Goal: Task Accomplishment & Management: Complete application form

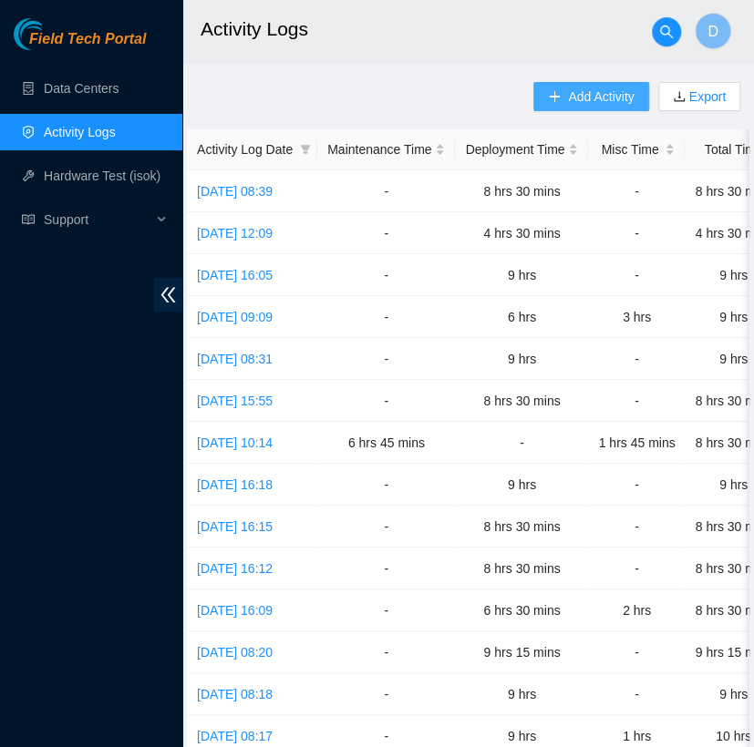
click at [572, 104] on span "Add Activity" at bounding box center [601, 97] width 66 height 20
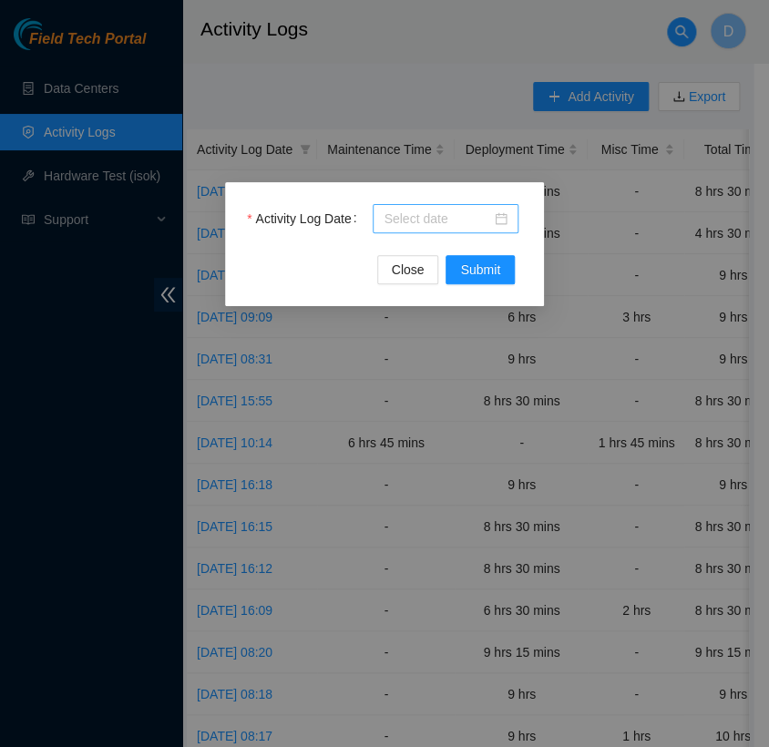
click at [491, 211] on div at bounding box center [446, 219] width 124 height 20
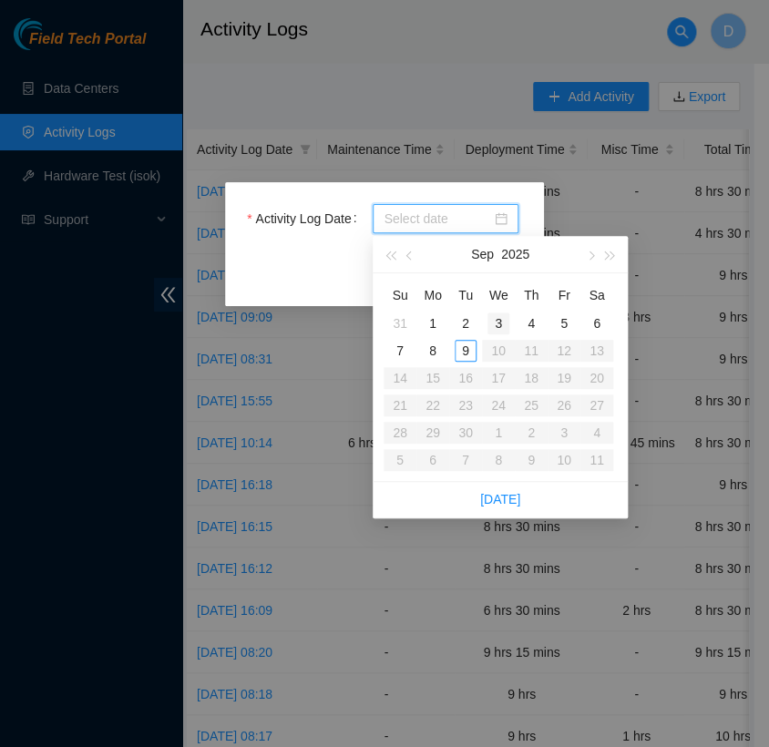
type input "[DATE]"
click at [462, 355] on div "9" at bounding box center [466, 351] width 22 height 22
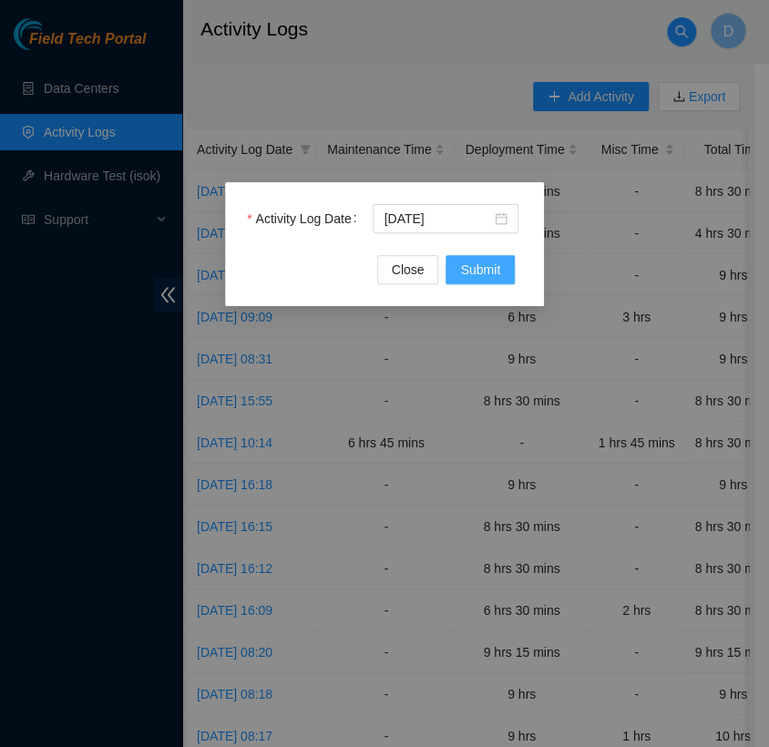
click at [498, 265] on span "Submit" at bounding box center [480, 270] width 40 height 20
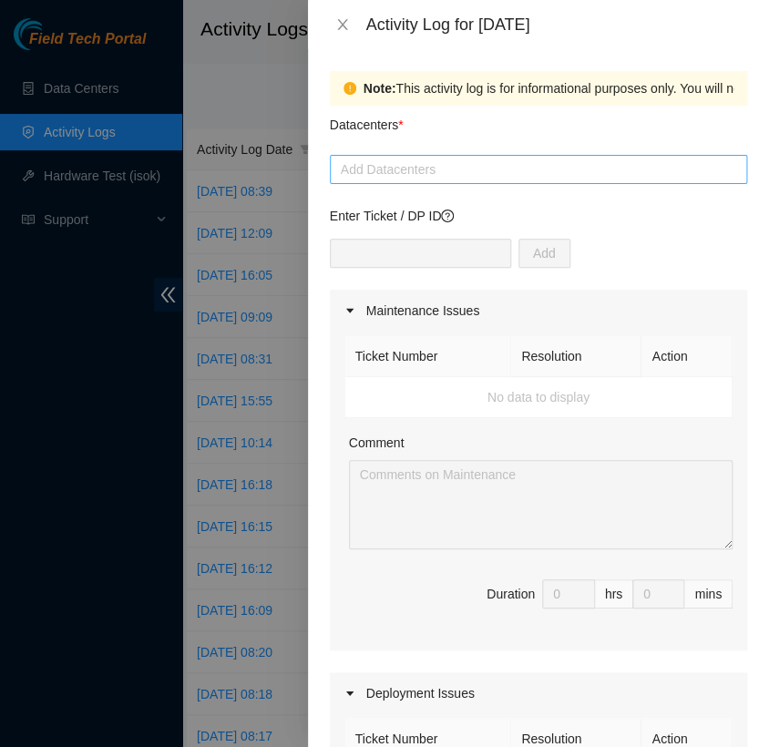
click at [464, 160] on div at bounding box center [539, 170] width 408 height 22
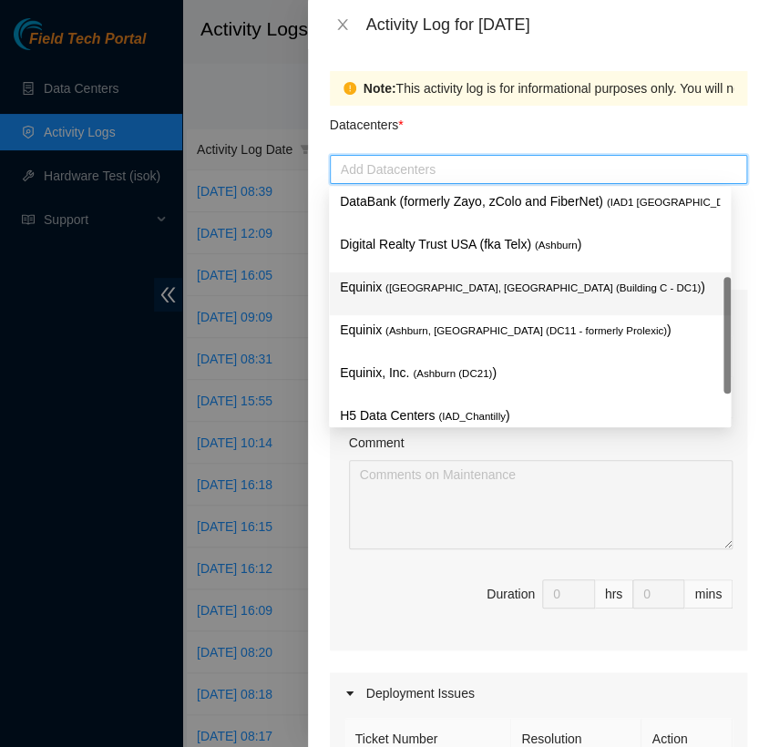
scroll to position [176, 0]
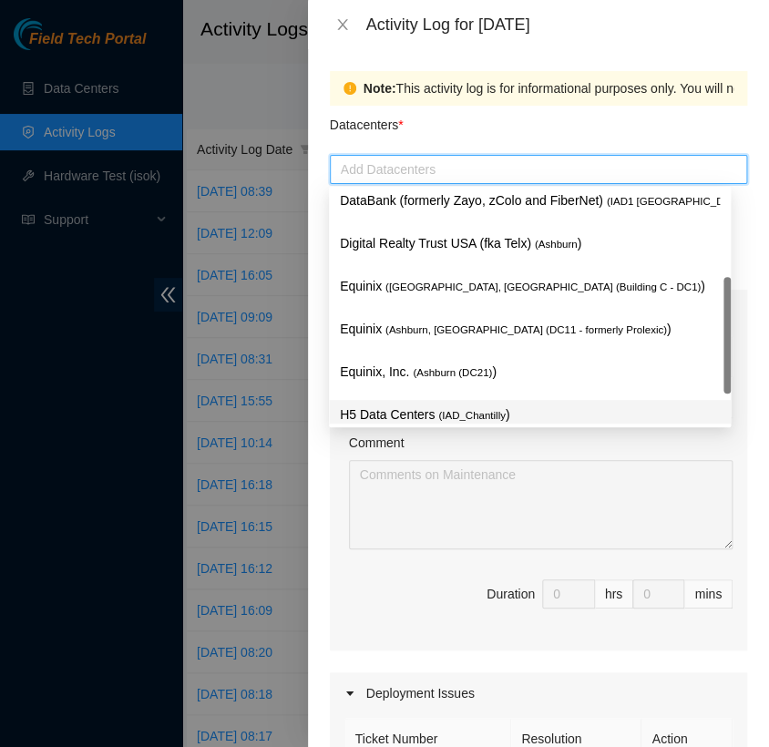
click at [439, 413] on span "( IAD_Chantilly" at bounding box center [471, 415] width 67 height 11
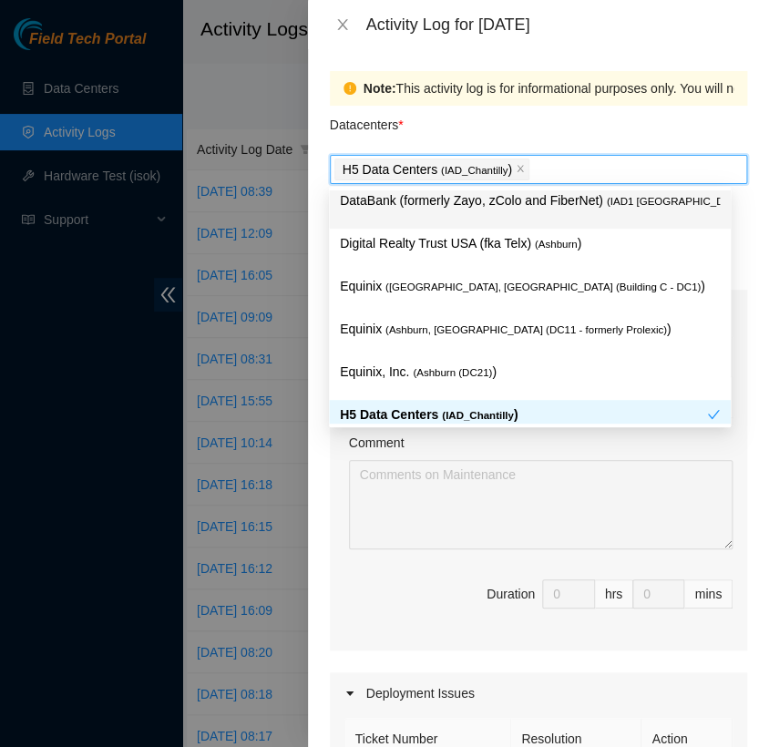
click at [497, 132] on div "Datacenters *" at bounding box center [538, 130] width 417 height 49
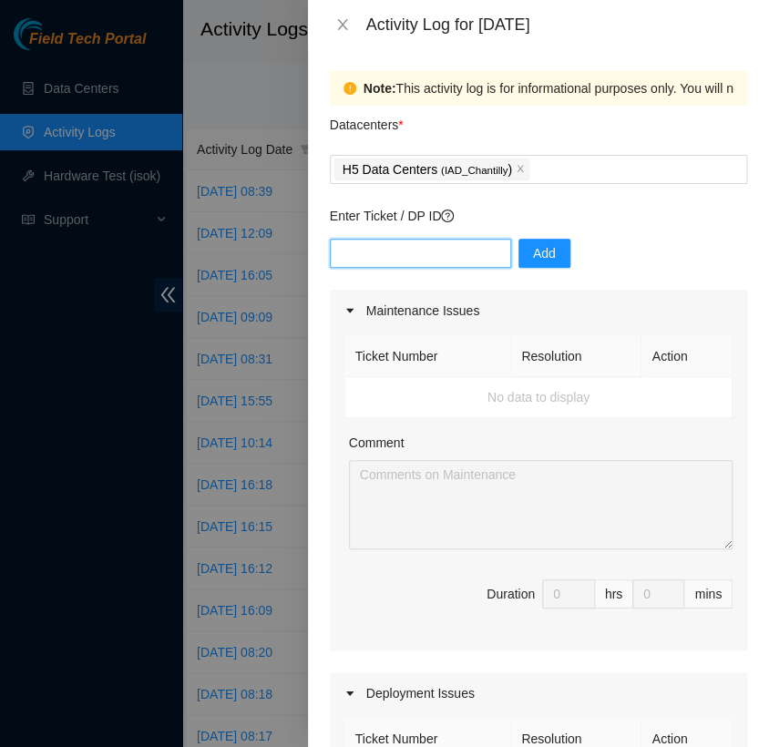
click at [418, 258] on input "text" at bounding box center [420, 253] width 181 height 29
type input "DP82714"
click at [533, 252] on span "Add" at bounding box center [544, 253] width 23 height 20
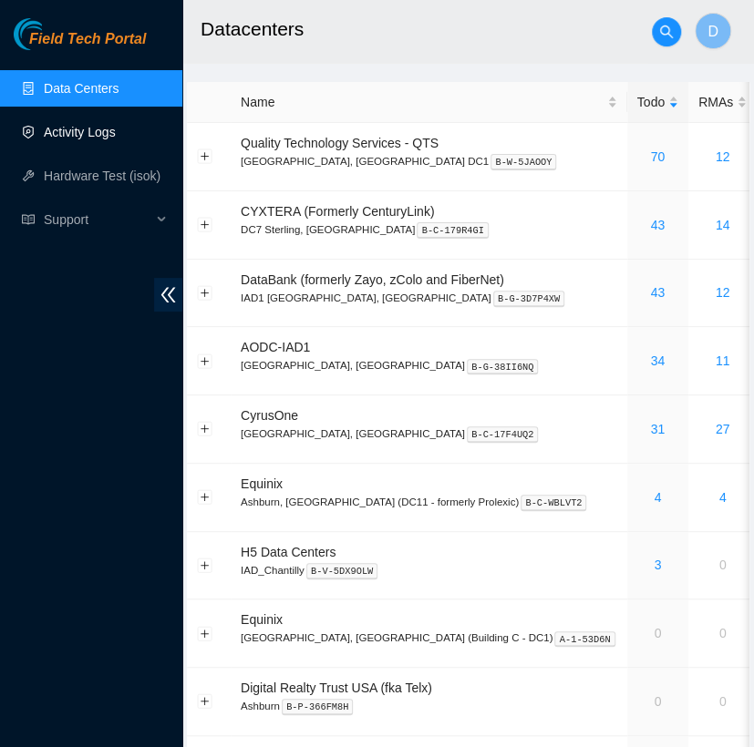
click at [104, 129] on link "Activity Logs" at bounding box center [80, 132] width 72 height 15
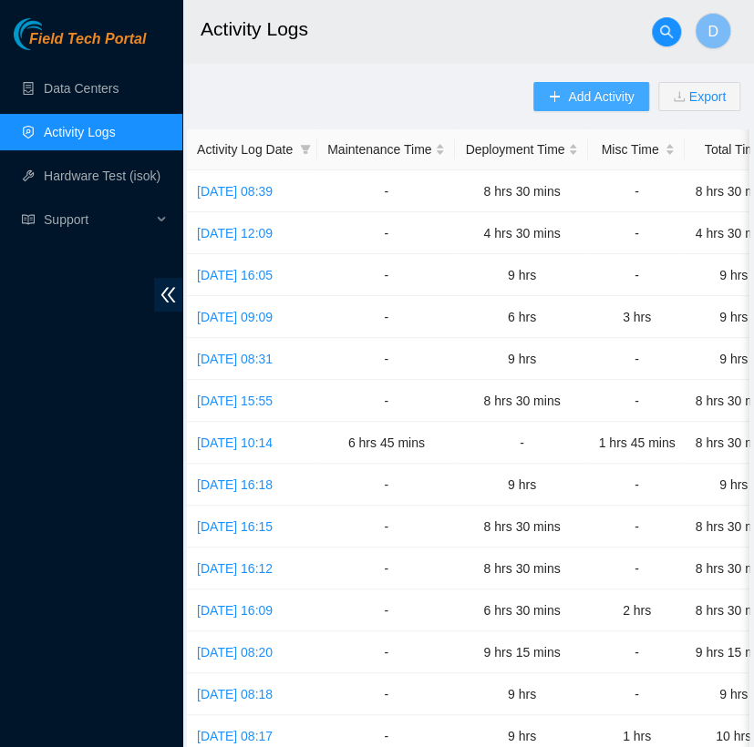
click at [571, 90] on span "Add Activity" at bounding box center [601, 97] width 66 height 20
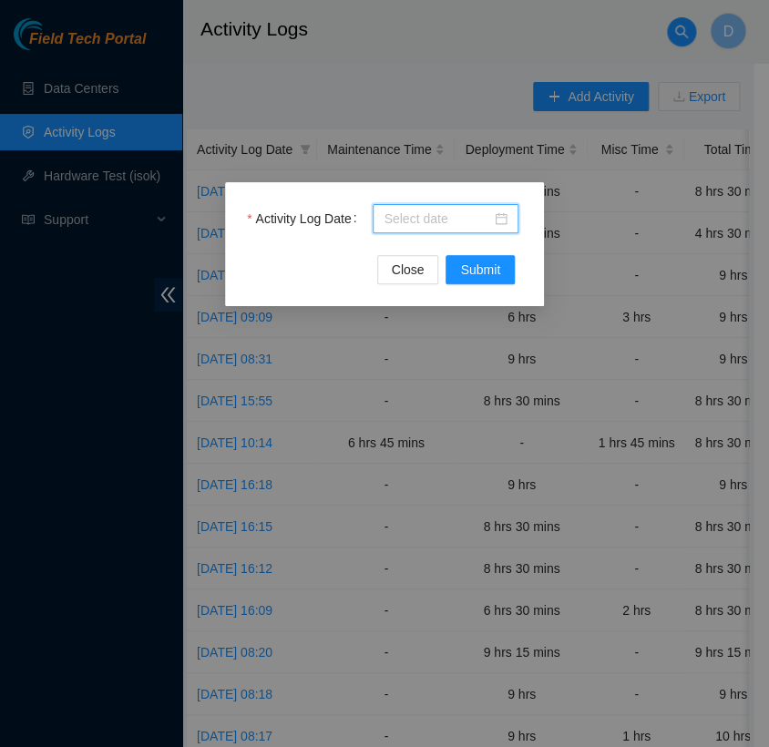
click at [481, 226] on input "Activity Log Date" at bounding box center [438, 219] width 108 height 20
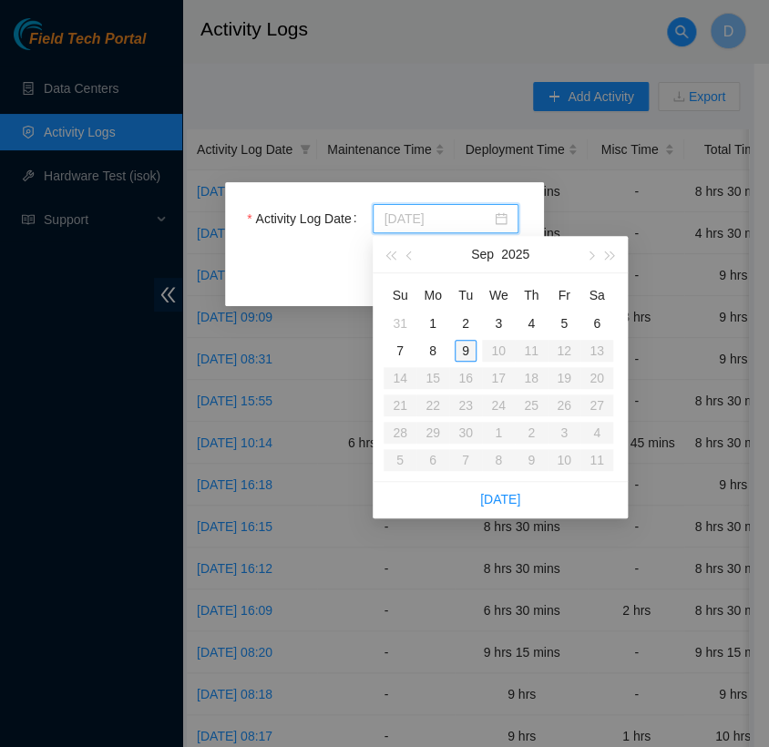
type input "[DATE]"
click at [467, 357] on div "9" at bounding box center [466, 351] width 22 height 22
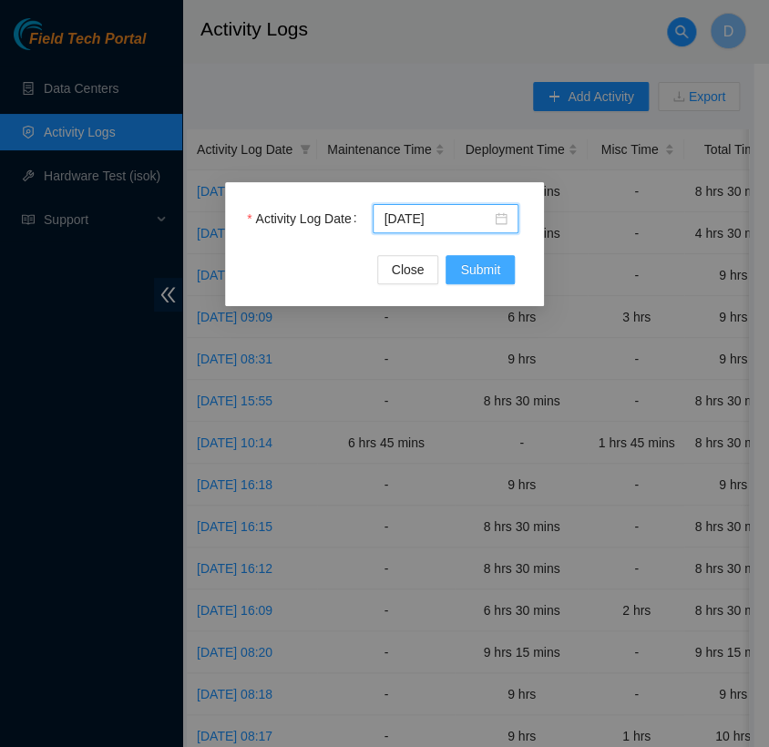
click at [494, 277] on span "Submit" at bounding box center [480, 270] width 40 height 20
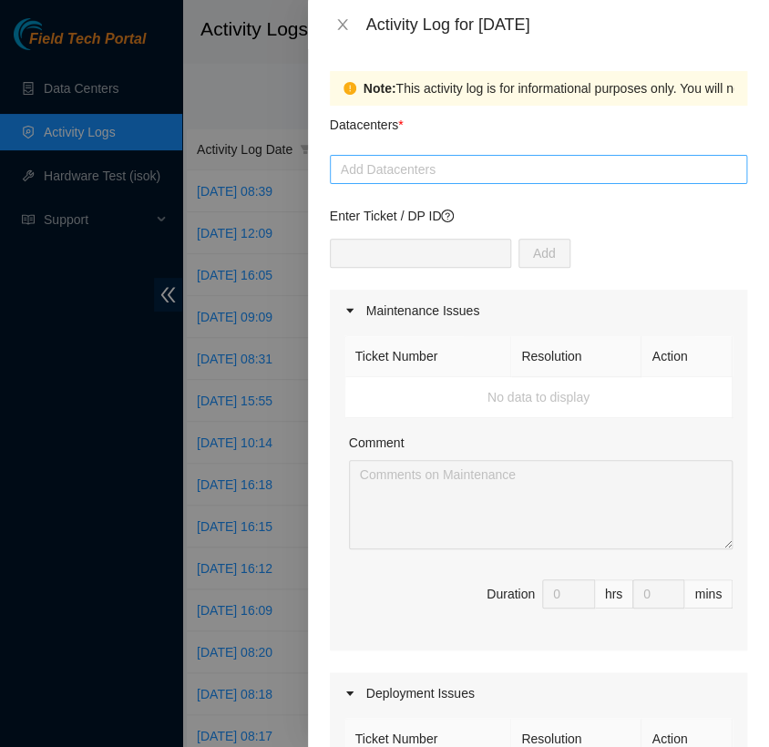
click at [503, 167] on div at bounding box center [539, 170] width 408 height 22
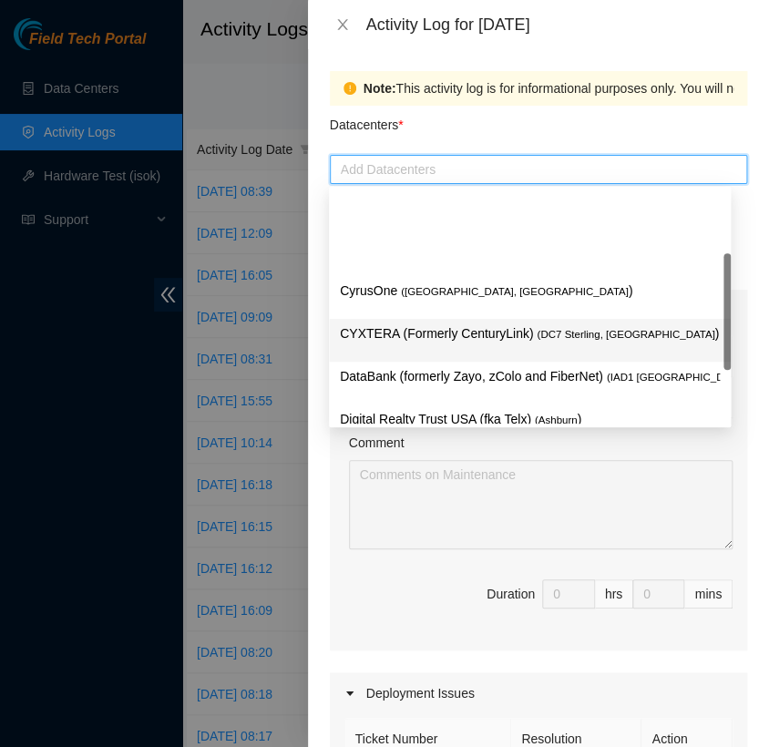
scroll to position [238, 0]
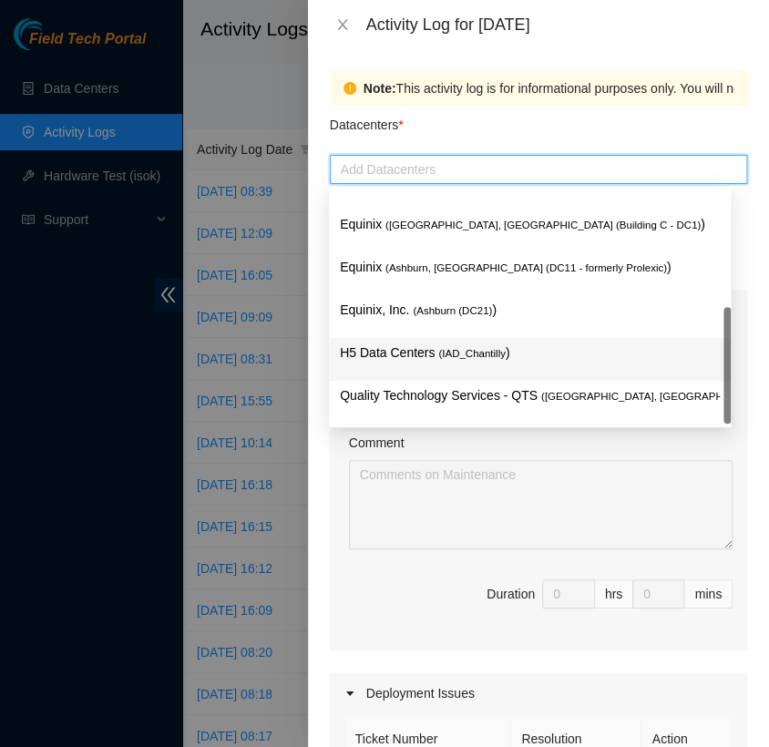
click at [460, 358] on span "( IAD_Chantilly" at bounding box center [471, 353] width 67 height 11
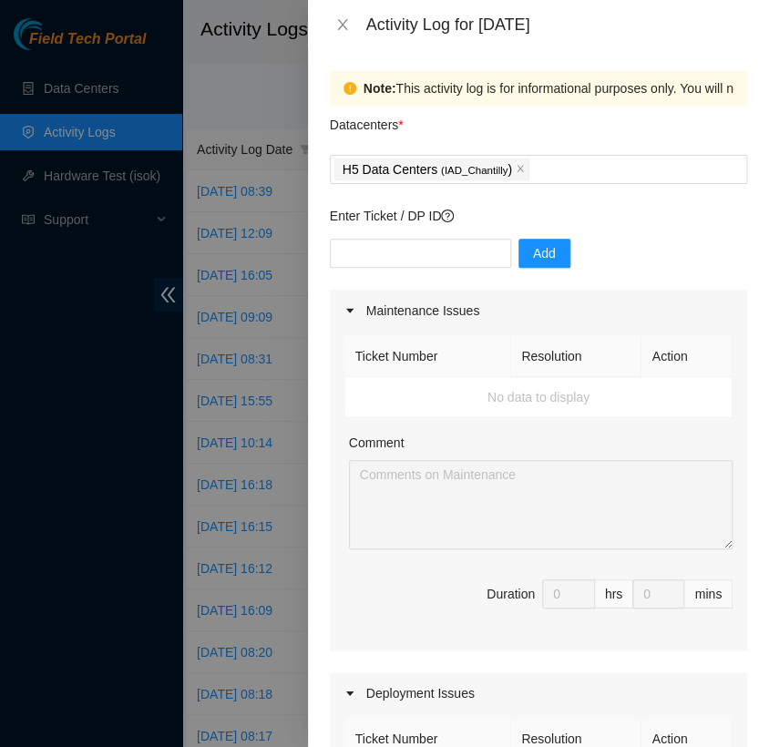
click at [552, 128] on div "Datacenters *" at bounding box center [538, 130] width 417 height 49
click at [467, 248] on input "text" at bounding box center [420, 253] width 181 height 29
type input "DP82714"
click at [538, 257] on span "Add" at bounding box center [544, 253] width 23 height 20
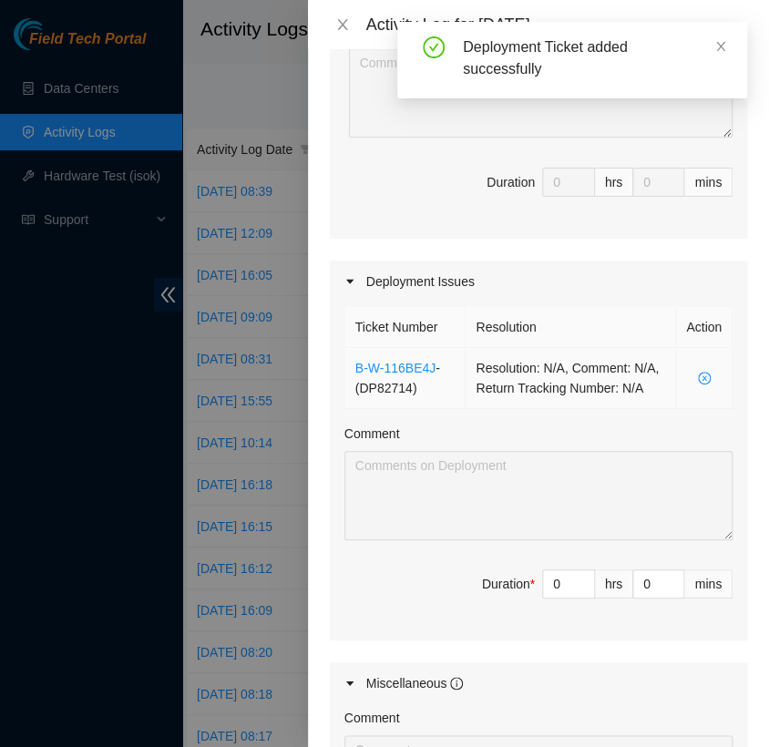
scroll to position [416, 0]
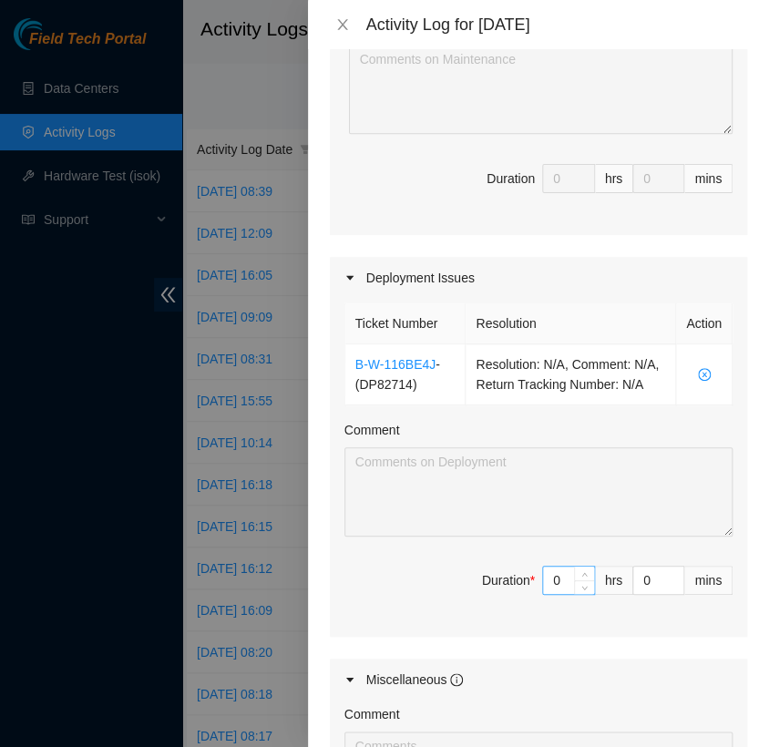
click at [545, 594] on input "0" at bounding box center [568, 580] width 51 height 27
type input "8"
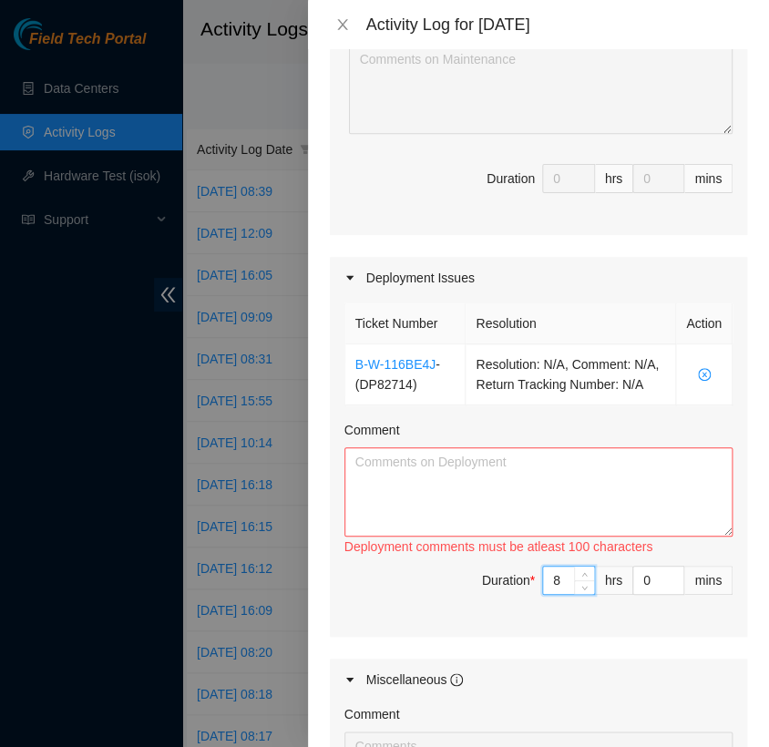
type input "8"
type input "4"
type input "45"
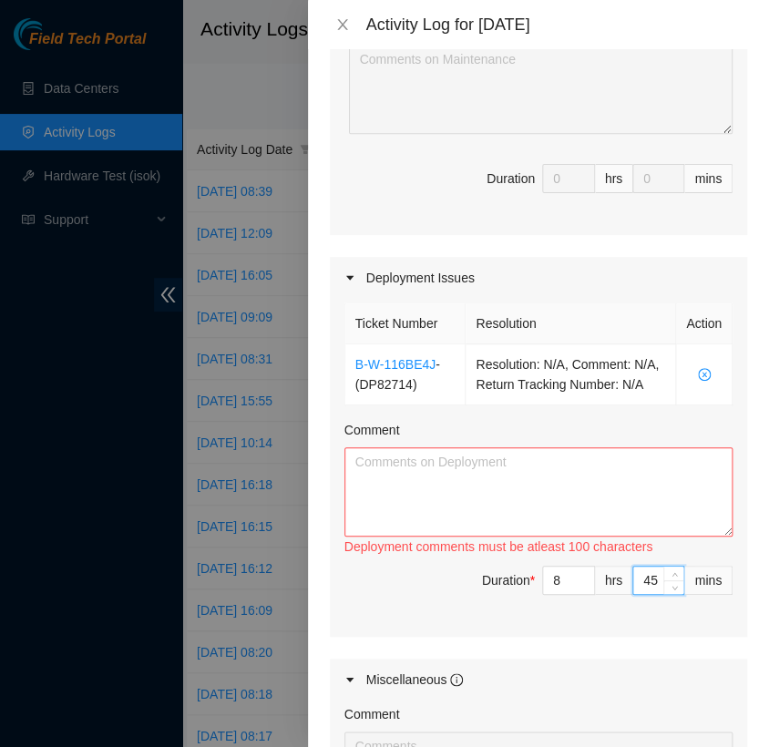
type input "45"
click at [461, 509] on textarea "Comment" at bounding box center [539, 492] width 388 height 89
paste textarea "[nie-field-iad]DP82714 @ H5"
paste textarea "Hey Jason, EOD Update: - pxe booted all servers - confirmed all servers booted …"
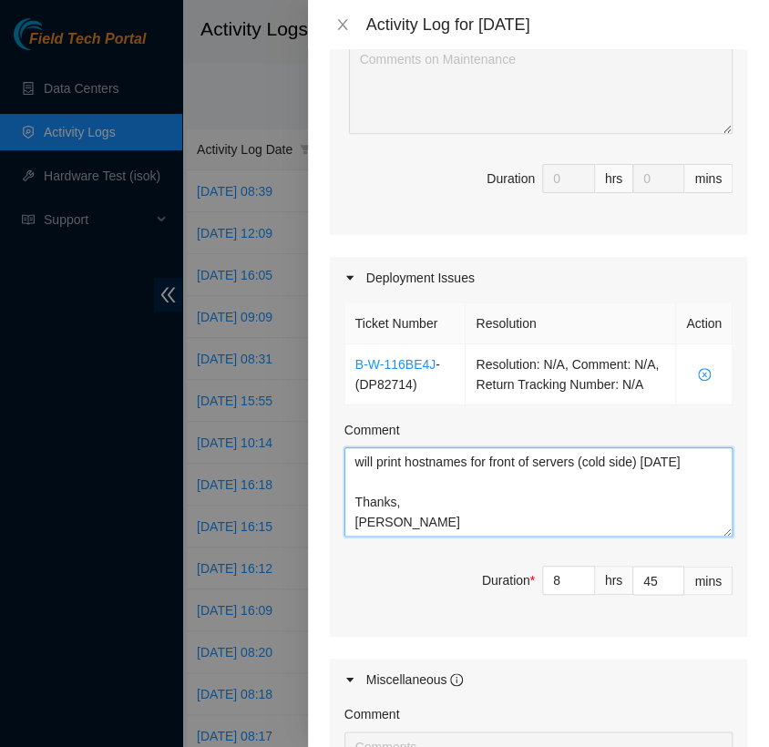
scroll to position [175, 0]
paste textarea "[nie-field-iad]DP82713 @ H5 - FABRIC-IAD5: Deploy Linode Object & Block Region …"
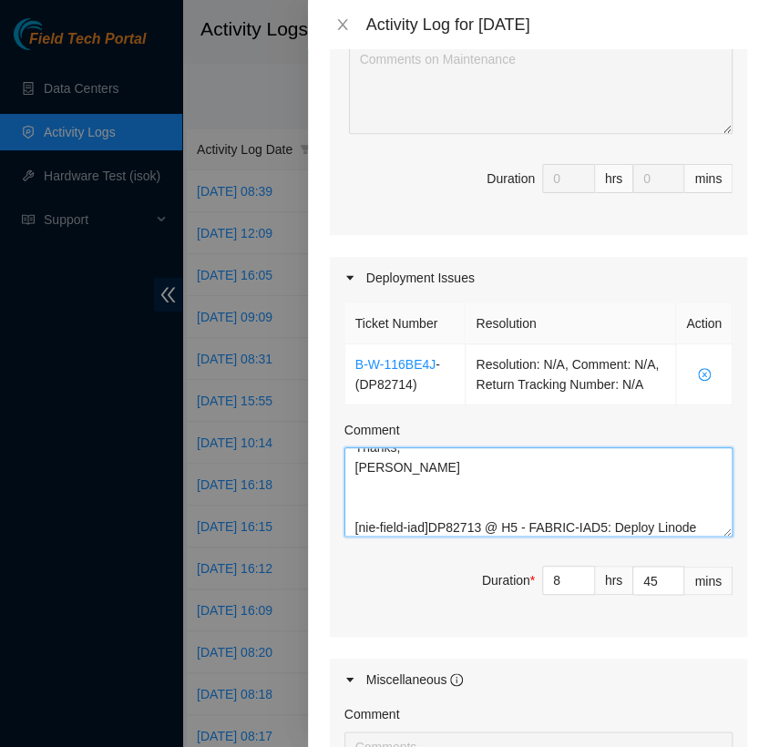
scroll to position [195, 0]
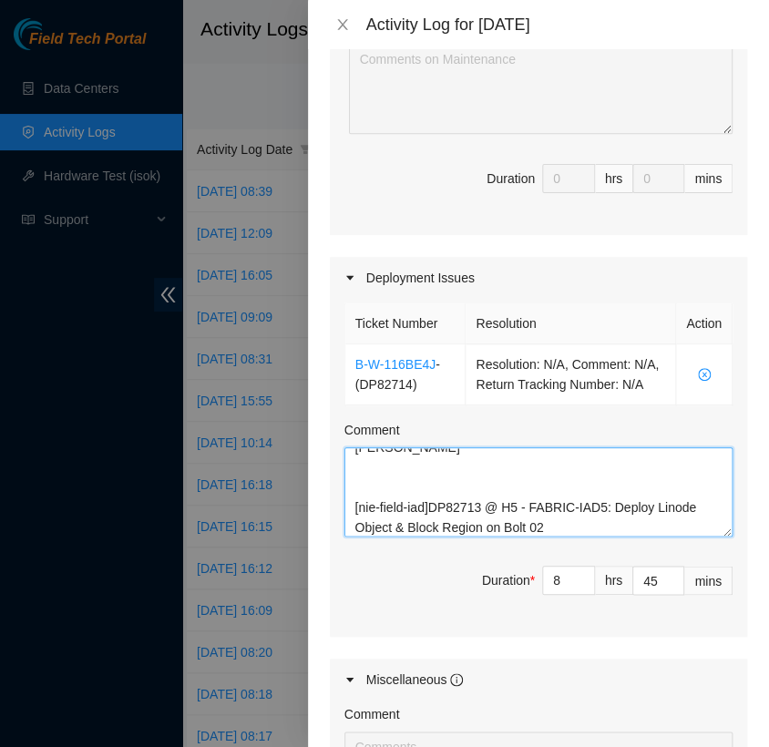
paste textarea "Hi Nigel, EOD Update: - worked with FT Arya and FT Phil - re dressed/re managed…"
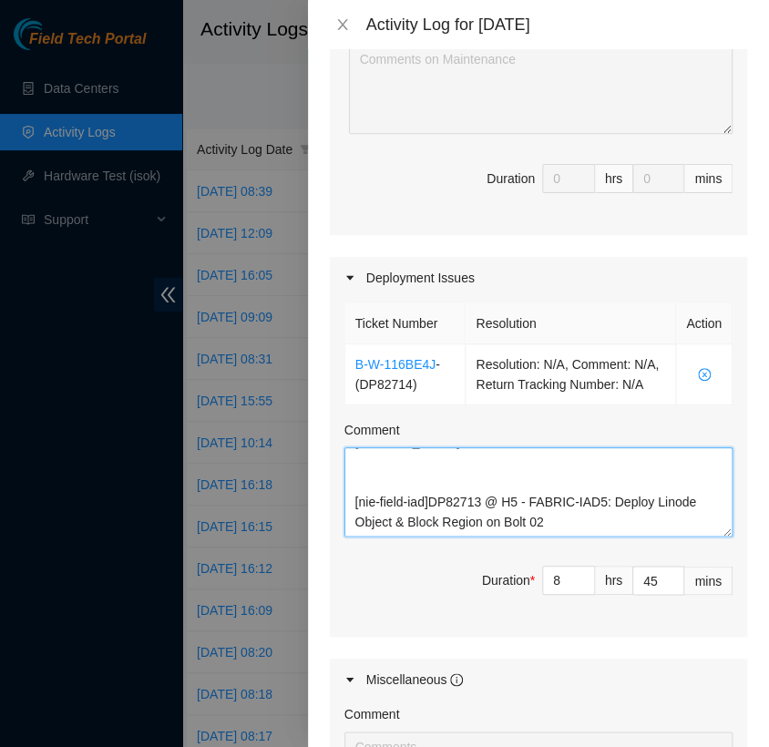
click at [551, 527] on textarea "[nie-field-iad]DP82714 @ H5 Hey Jason, EOD Update: - pxe booted all servers - c…" at bounding box center [539, 492] width 388 height 89
paste textarea "Hi Nigel, EOD Update: - worked with FT Arya and FT Phil - re dressed/re managed…"
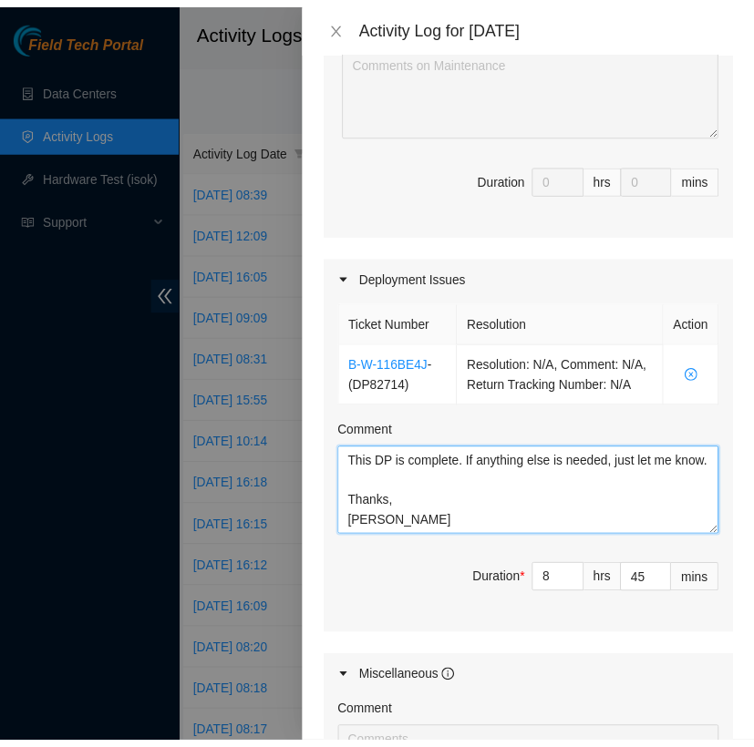
scroll to position [800, 0]
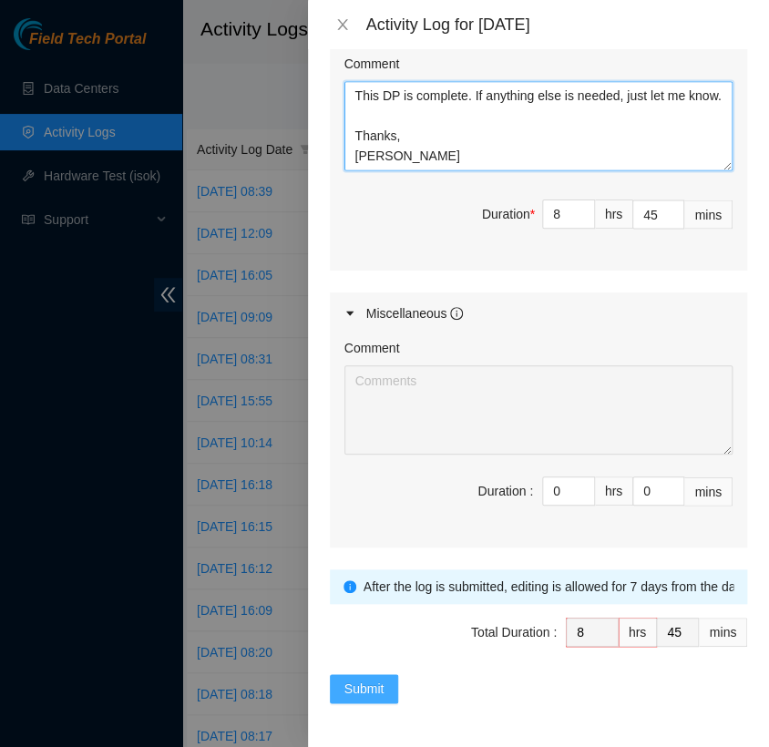
type textarea "[nie-field-iad]DP82714 @ H5 Hey Jason, EOD Update: - pxe booted all servers - c…"
click at [384, 690] on button "Submit" at bounding box center [364, 688] width 69 height 29
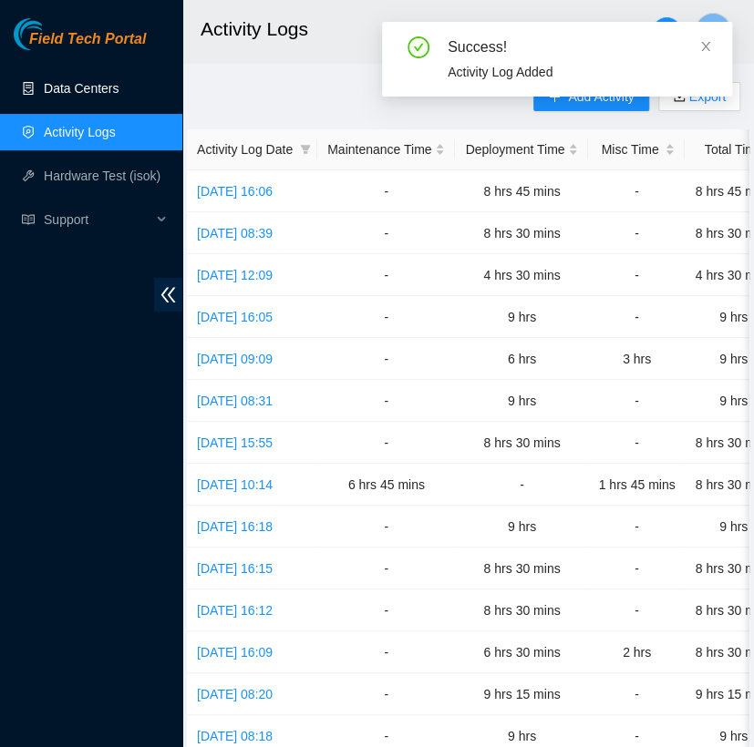
click at [99, 85] on link "Data Centers" at bounding box center [81, 88] width 75 height 15
